Goal: Transaction & Acquisition: Purchase product/service

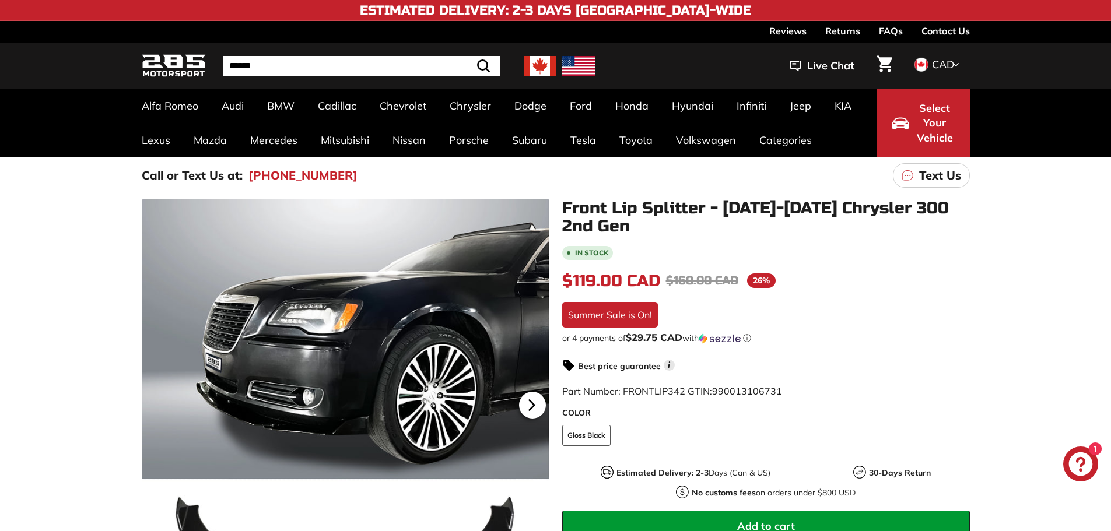
click at [534, 399] on icon at bounding box center [532, 405] width 27 height 27
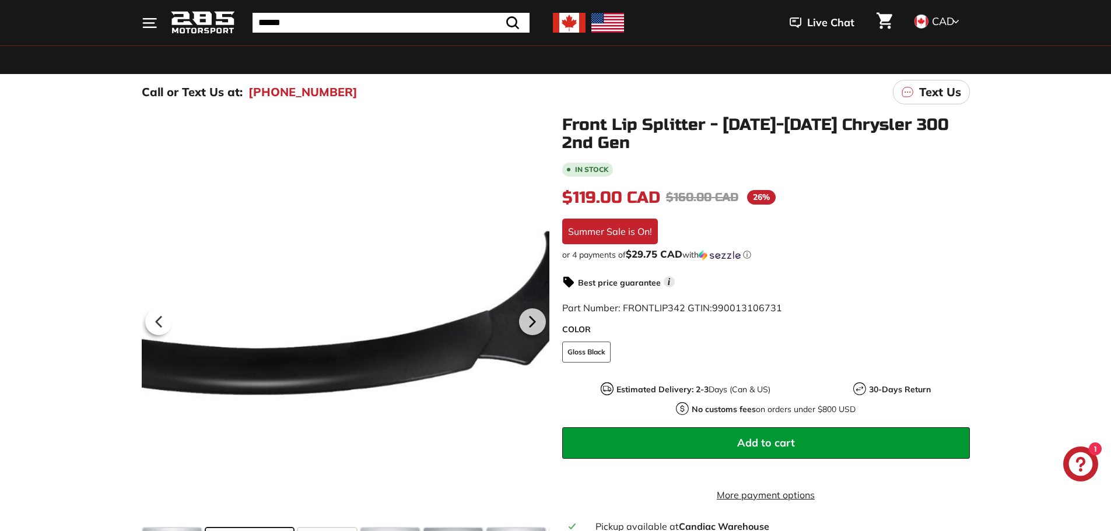
scroll to position [84, 0]
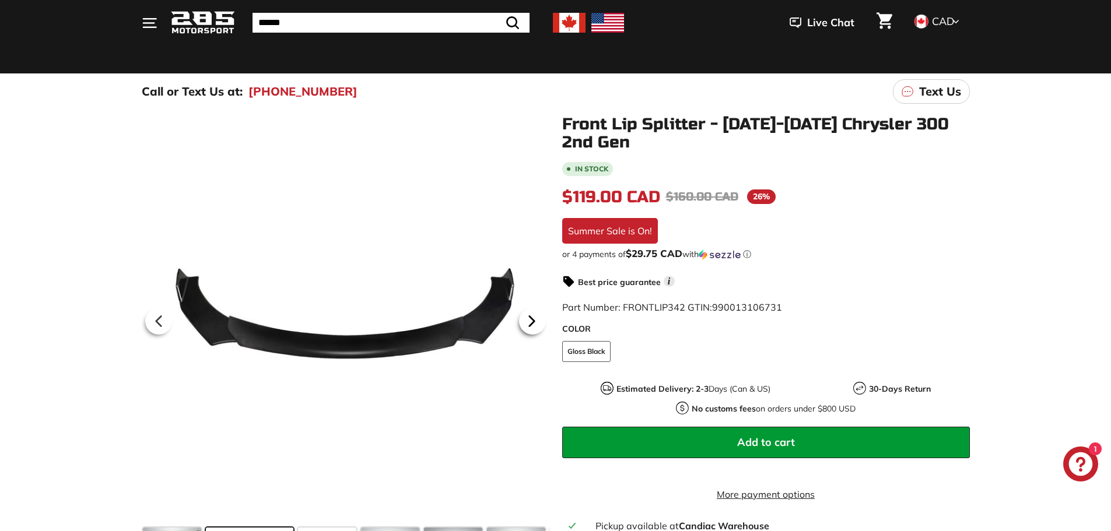
click at [530, 321] on icon at bounding box center [531, 321] width 5 height 10
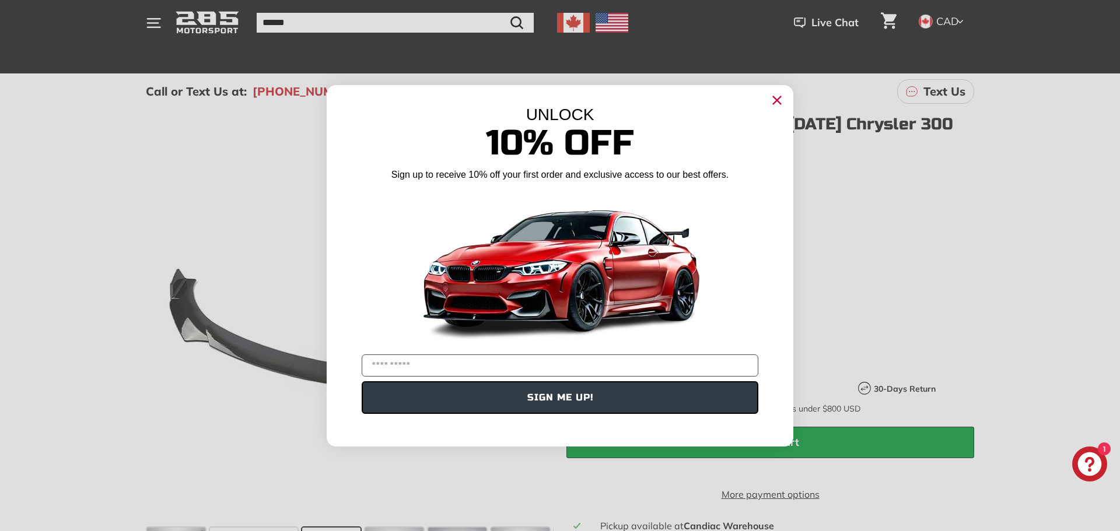
click at [775, 104] on circle "Close dialog" at bounding box center [776, 99] width 17 height 17
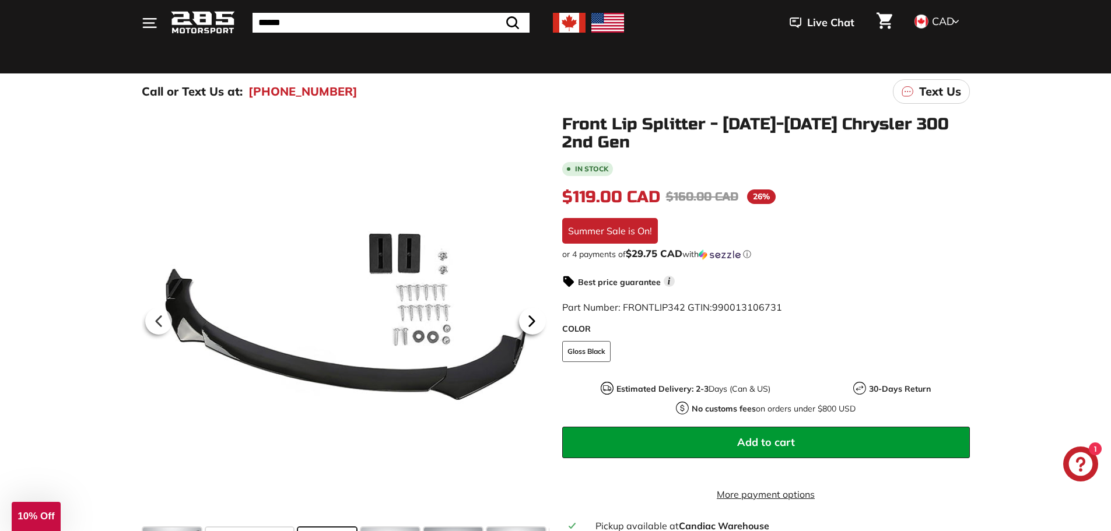
click at [516, 314] on div at bounding box center [533, 321] width 34 height 33
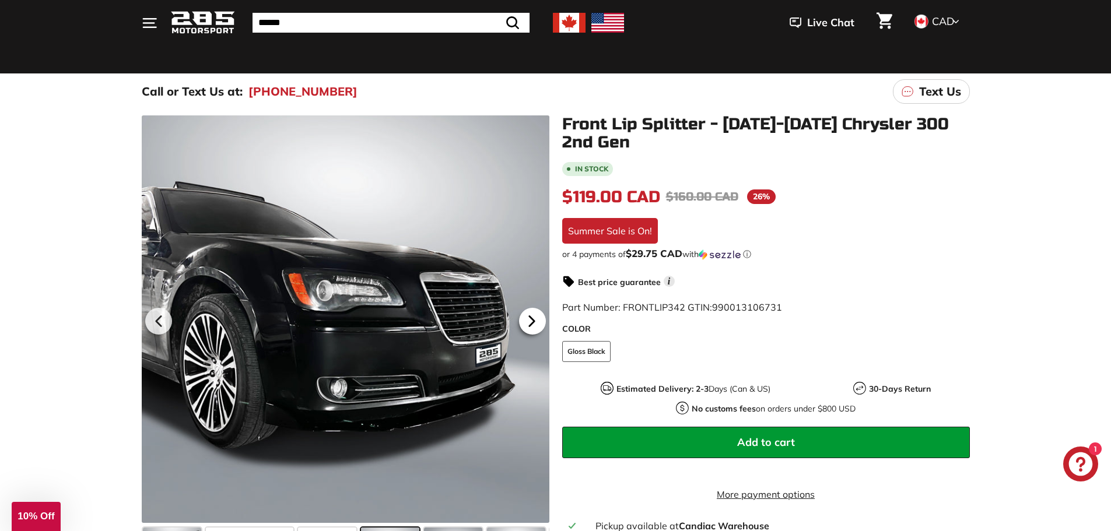
click at [535, 329] on icon at bounding box center [532, 321] width 27 height 27
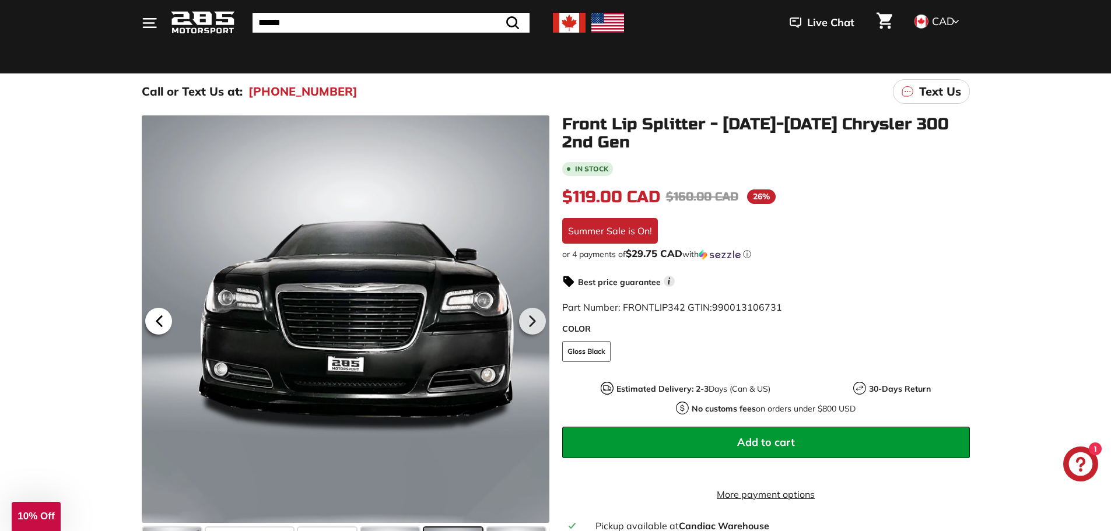
click at [157, 322] on icon at bounding box center [158, 321] width 5 height 10
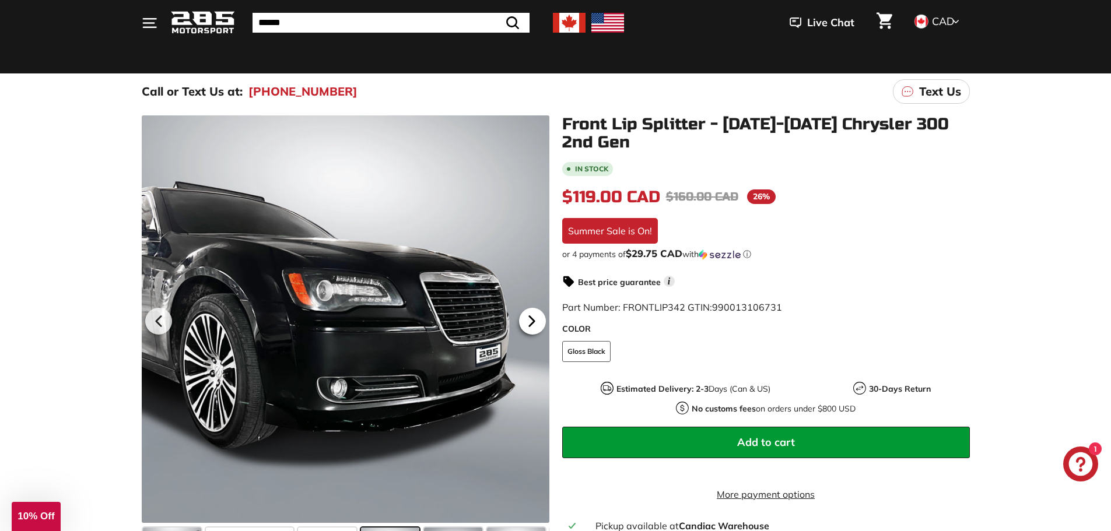
click at [530, 322] on icon at bounding box center [531, 321] width 5 height 10
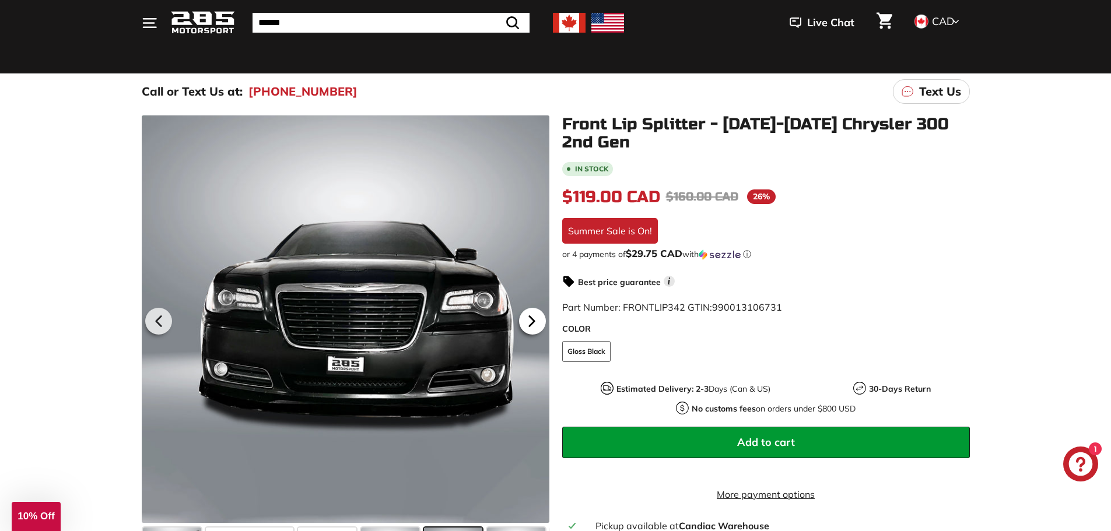
click at [530, 322] on icon at bounding box center [531, 321] width 5 height 10
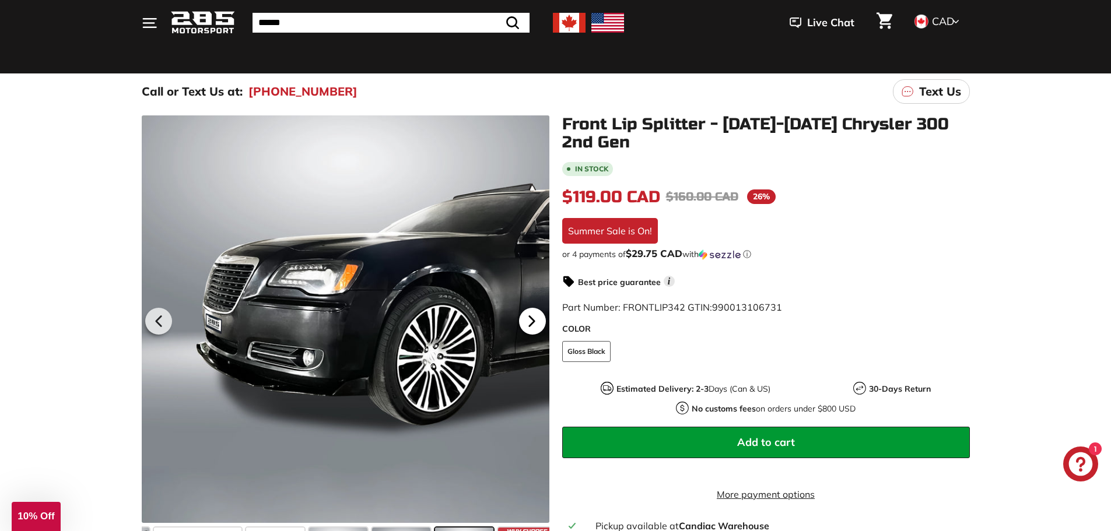
scroll to position [0, 61]
click at [530, 322] on icon at bounding box center [531, 321] width 5 height 10
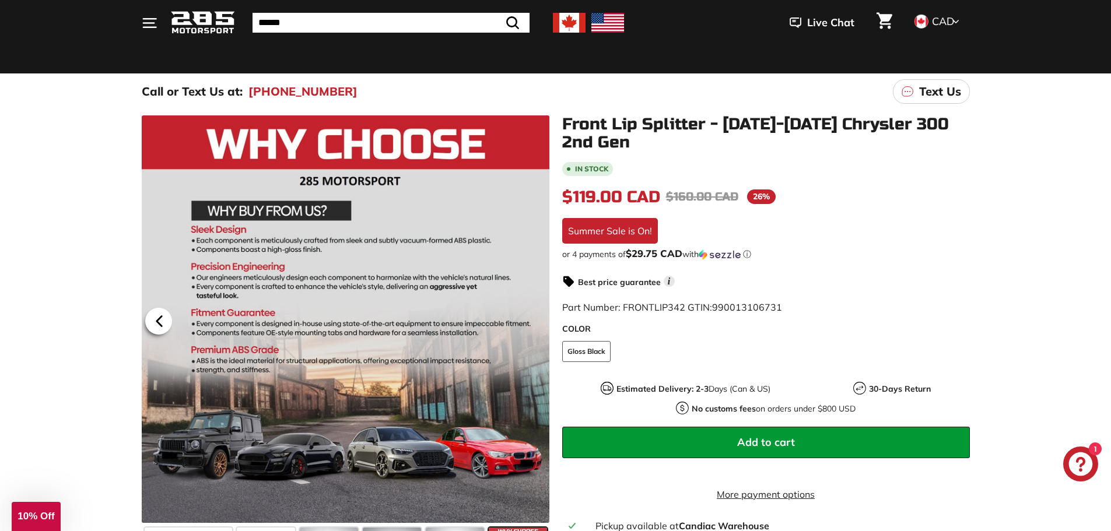
click at [159, 329] on icon at bounding box center [159, 321] width 27 height 27
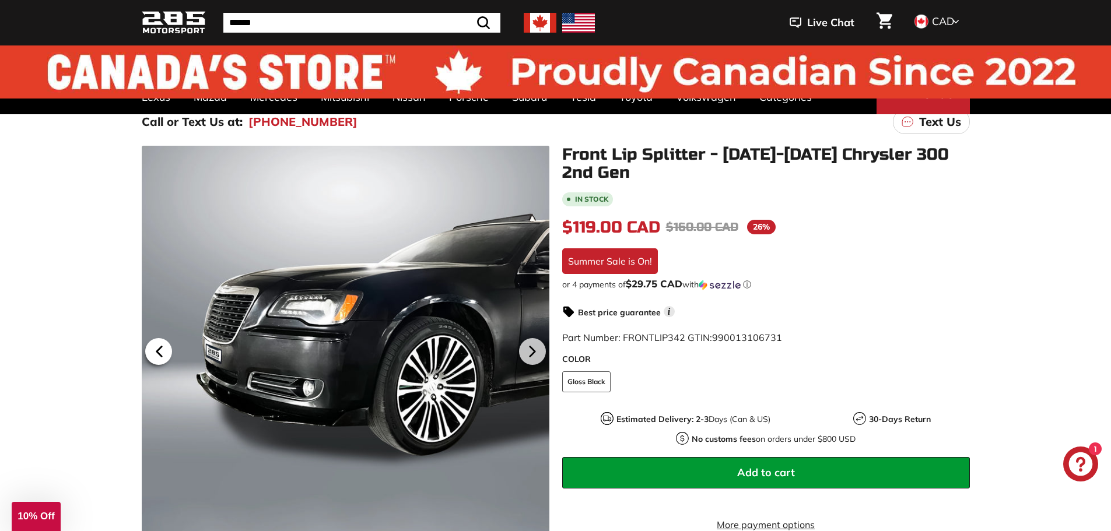
scroll to position [0, 0]
